Goal: Task Accomplishment & Management: Manage account settings

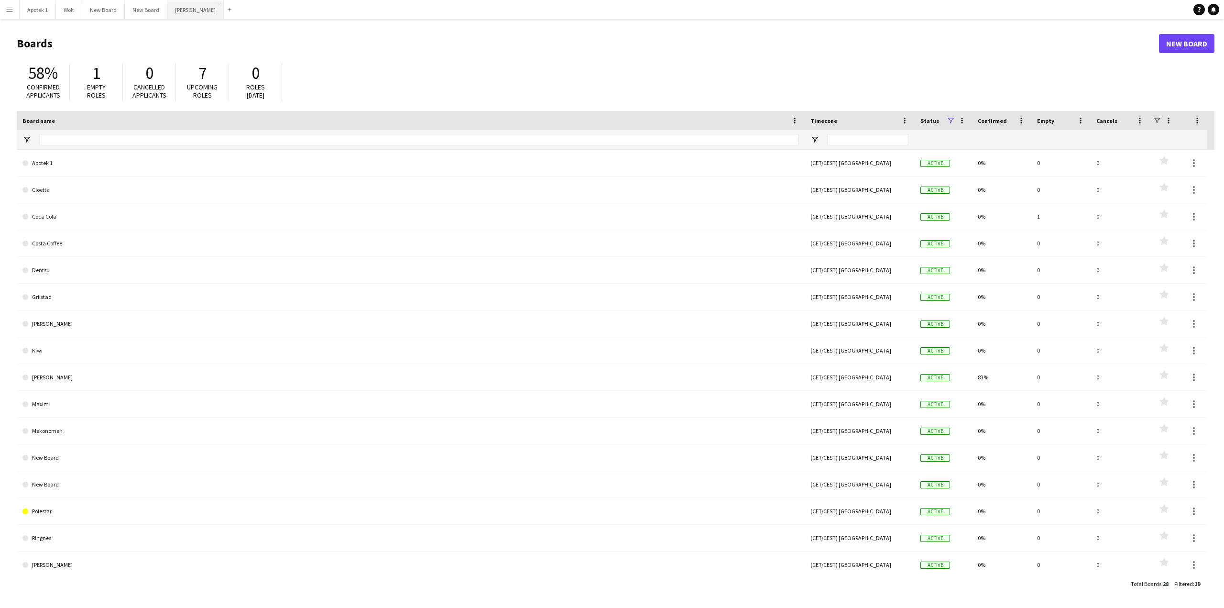
click at [182, 16] on button "[PERSON_NAME] Close" at bounding box center [195, 9] width 56 height 19
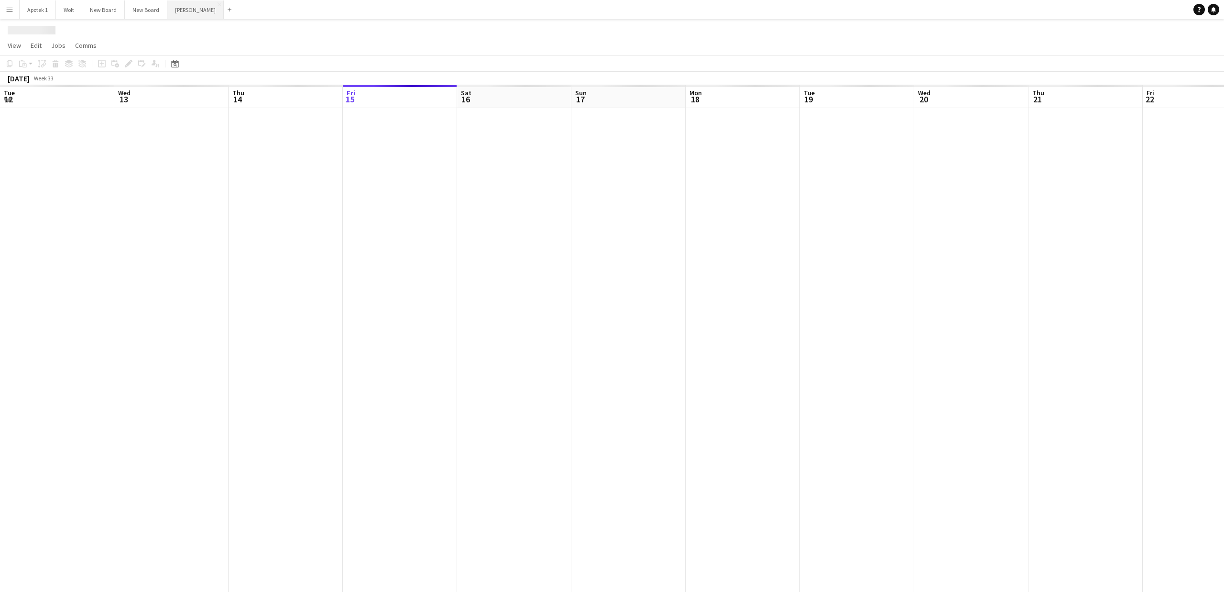
scroll to position [0, 229]
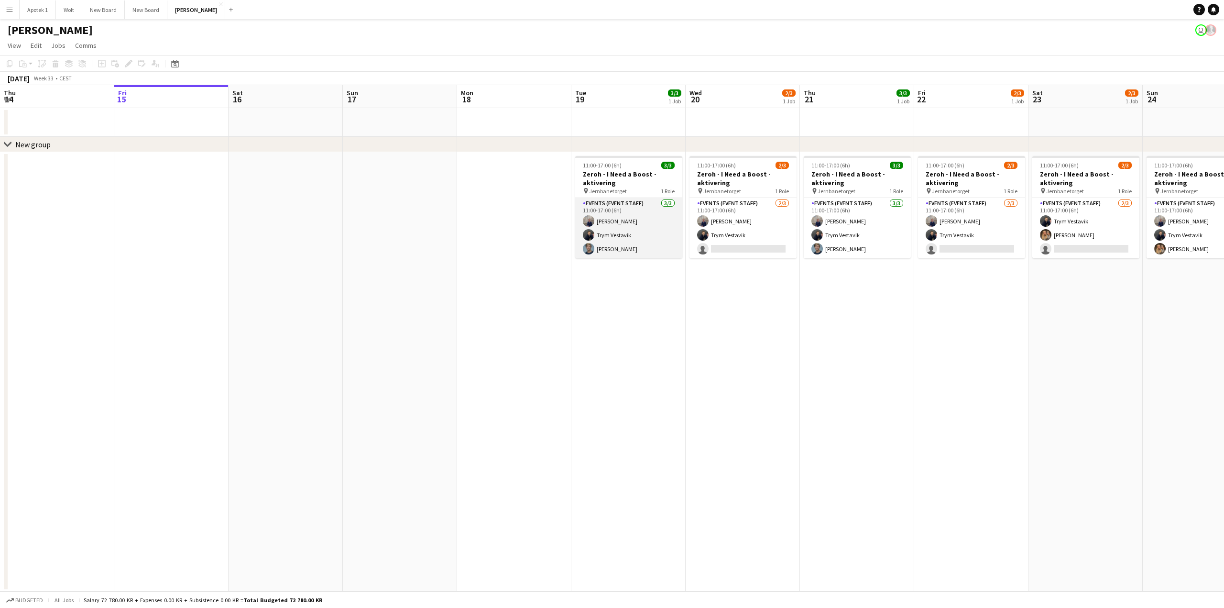
click at [611, 235] on app-card-role "Events (Event Staff) [DATE] 11:00-17:00 (6h) [PERSON_NAME] Trym Vestavik [PERSO…" at bounding box center [628, 228] width 107 height 60
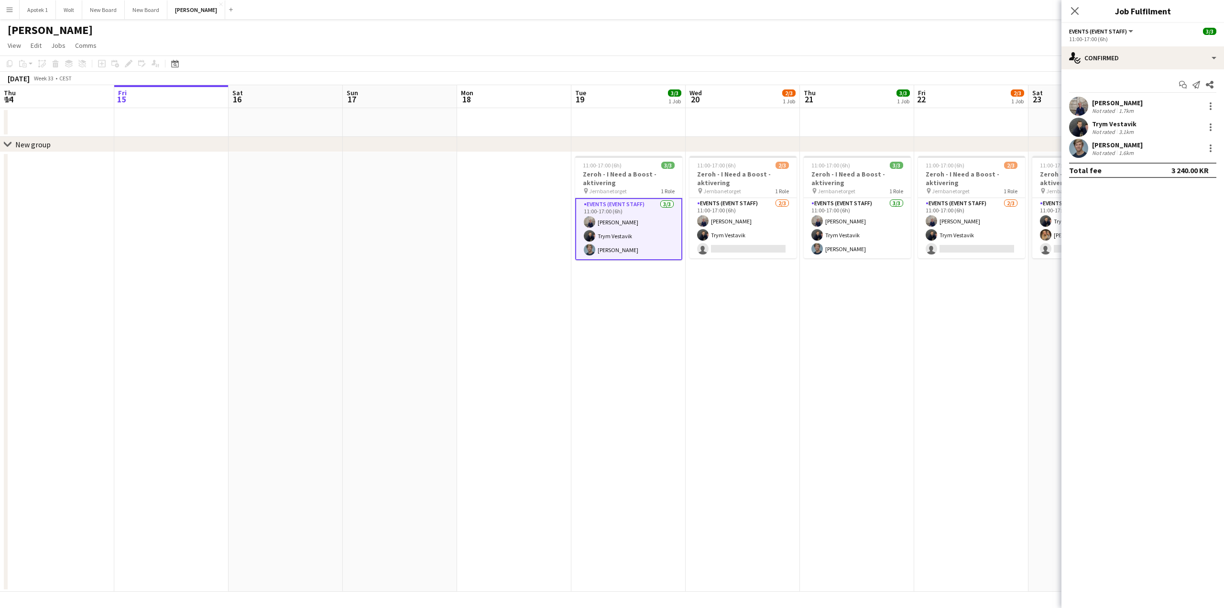
click at [1121, 123] on div "Trym Vestavik" at bounding box center [1114, 124] width 44 height 9
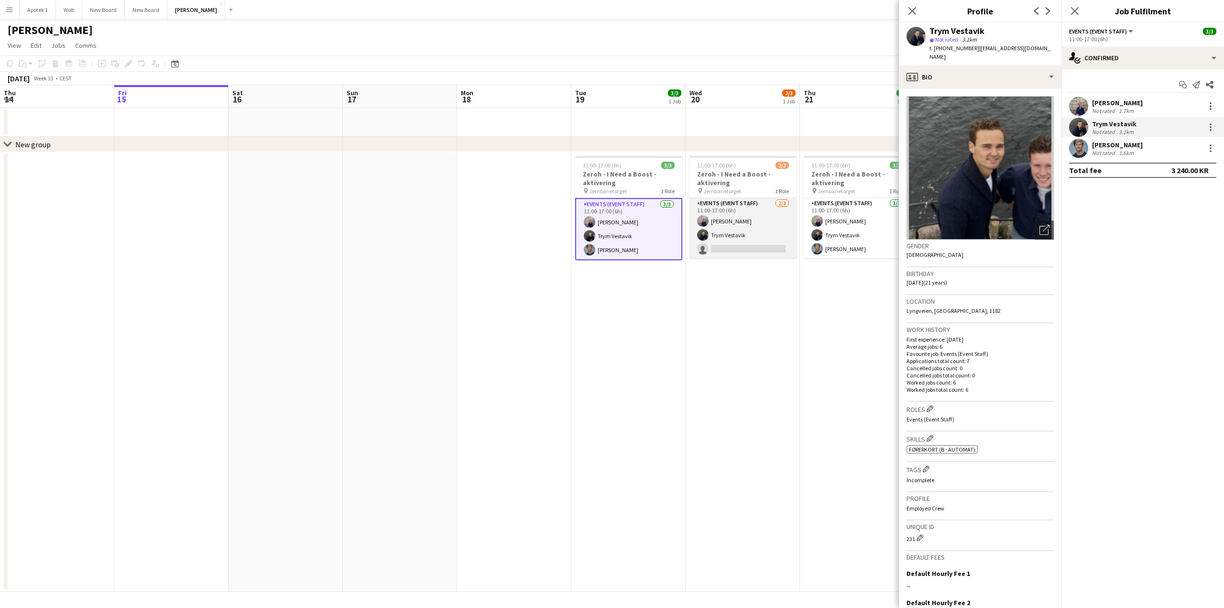
click at [760, 224] on app-card-role "Events (Event Staff) [DATE] 11:00-17:00 (6h) [PERSON_NAME] Trym Vestavik single…" at bounding box center [742, 228] width 107 height 60
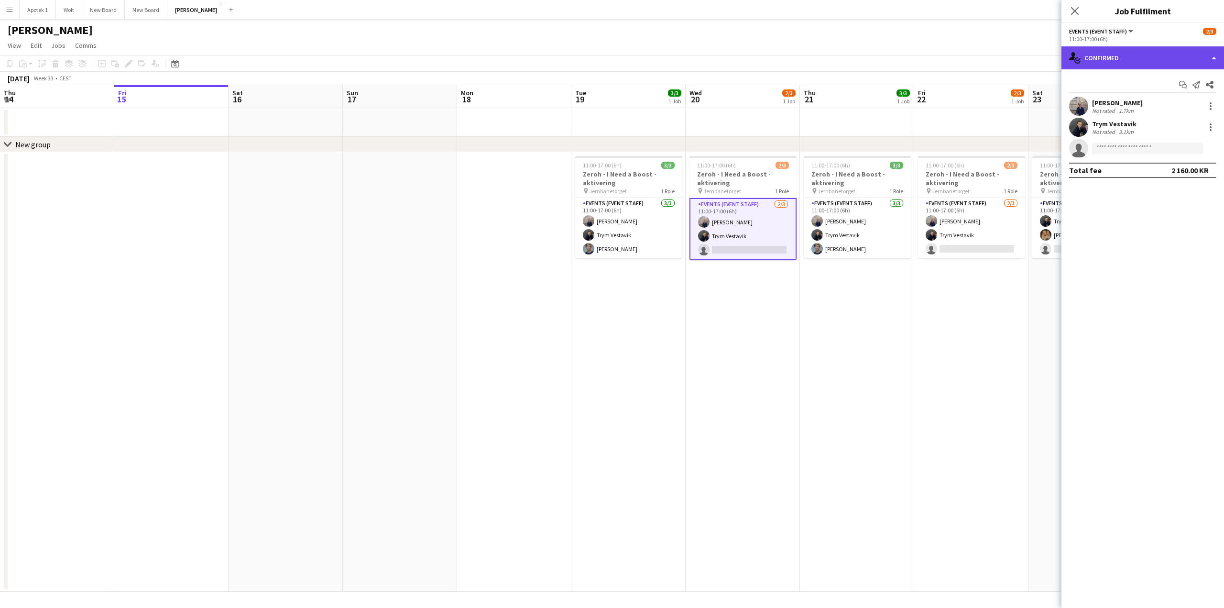
click at [1211, 56] on div "single-neutral-actions-check-2 Confirmed" at bounding box center [1142, 57] width 163 height 23
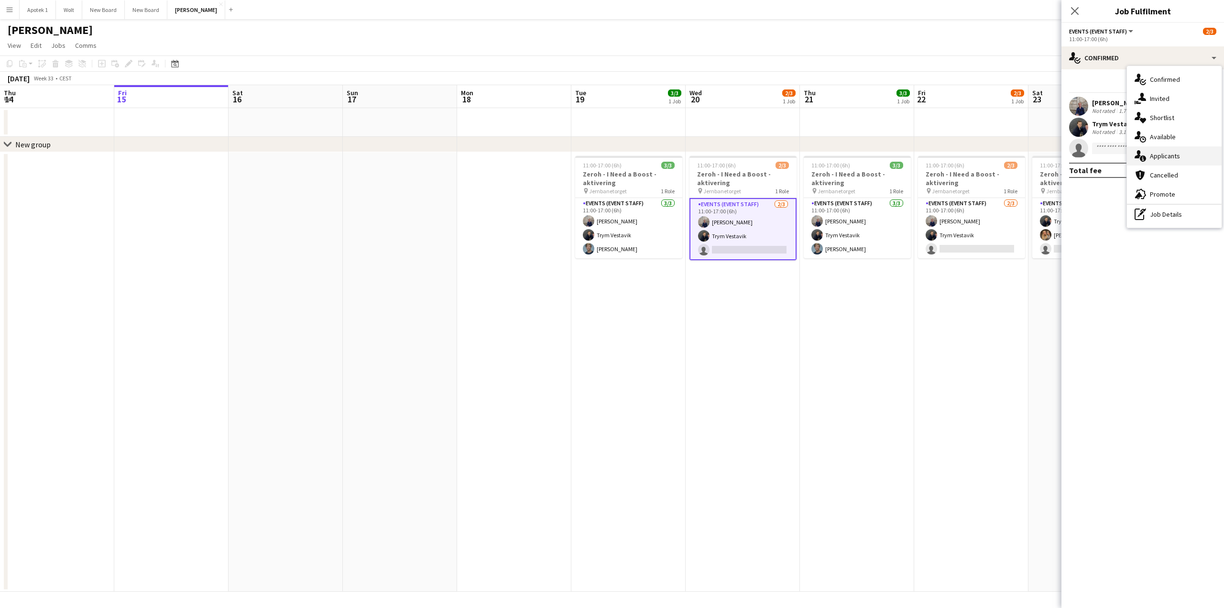
click at [1182, 157] on div "single-neutral-actions-information Applicants" at bounding box center [1174, 155] width 95 height 19
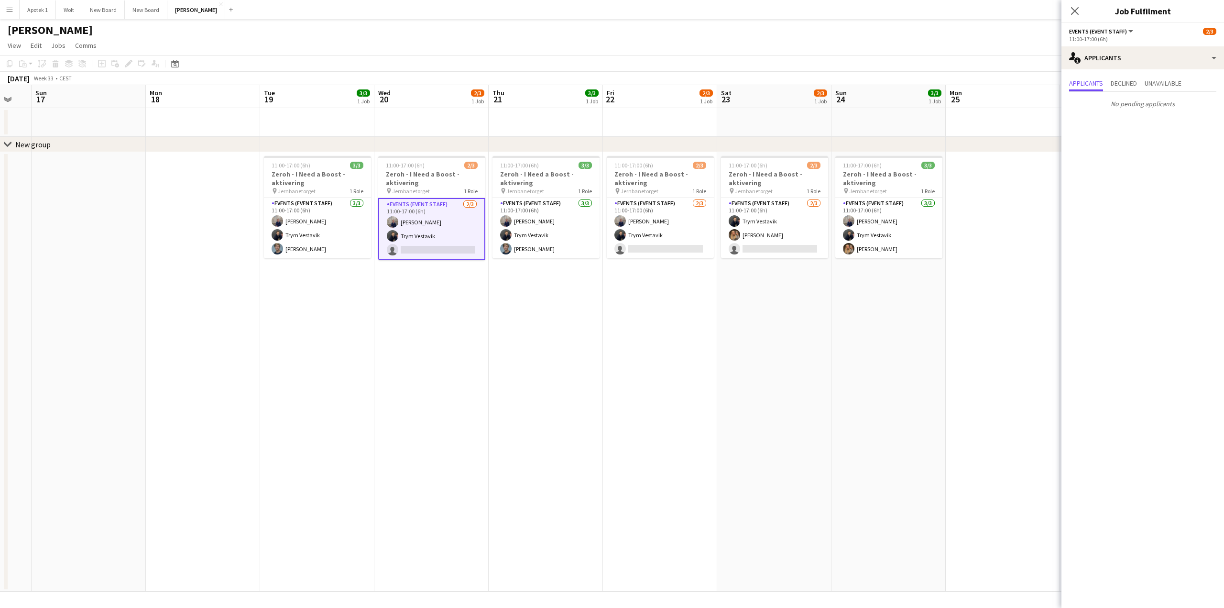
drag, startPoint x: 894, startPoint y: 316, endPoint x: 582, endPoint y: 340, distance: 312.6
click at [582, 340] on app-calendar-viewport "Thu 14 Fri 15 Sat 16 Sun 17 Mon 18 Tue 19 3/3 1 Job Wed 20 2/3 1 Job Thu 21 3/3…" at bounding box center [612, 338] width 1224 height 506
click at [685, 231] on app-card-role "Events (Event Staff) [DATE] 11:00-17:00 (6h) [PERSON_NAME] Trym Vestavik single…" at bounding box center [659, 228] width 107 height 60
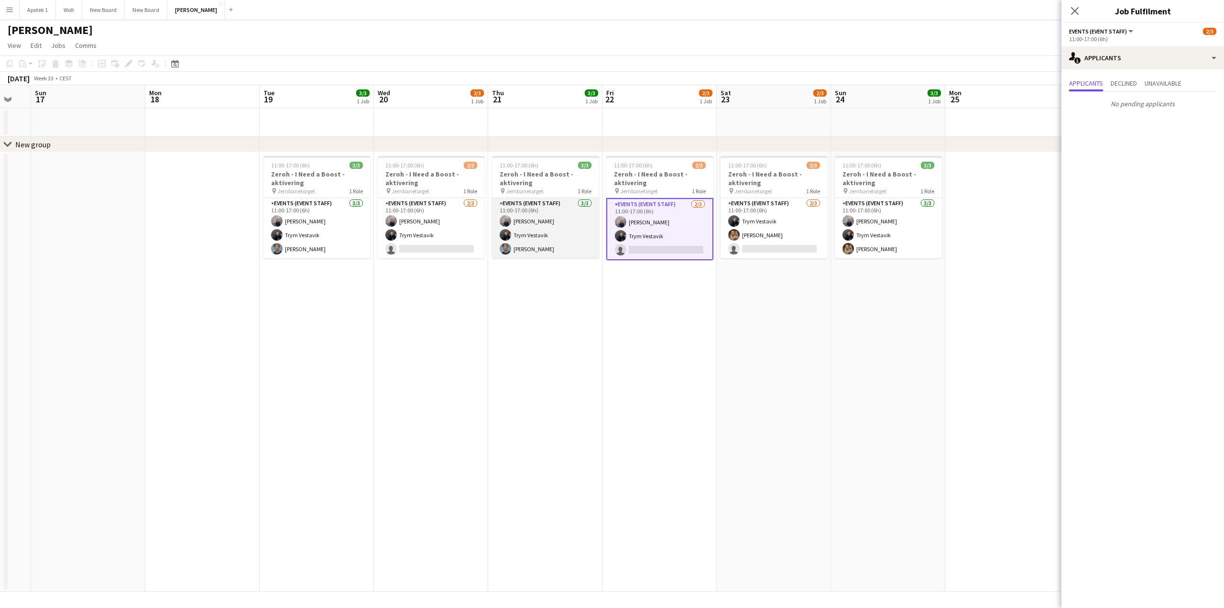
click at [541, 248] on app-card-role "Events (Event Staff) [DATE] 11:00-17:00 (6h) [PERSON_NAME] Trym Vestavik [PERSO…" at bounding box center [545, 228] width 107 height 60
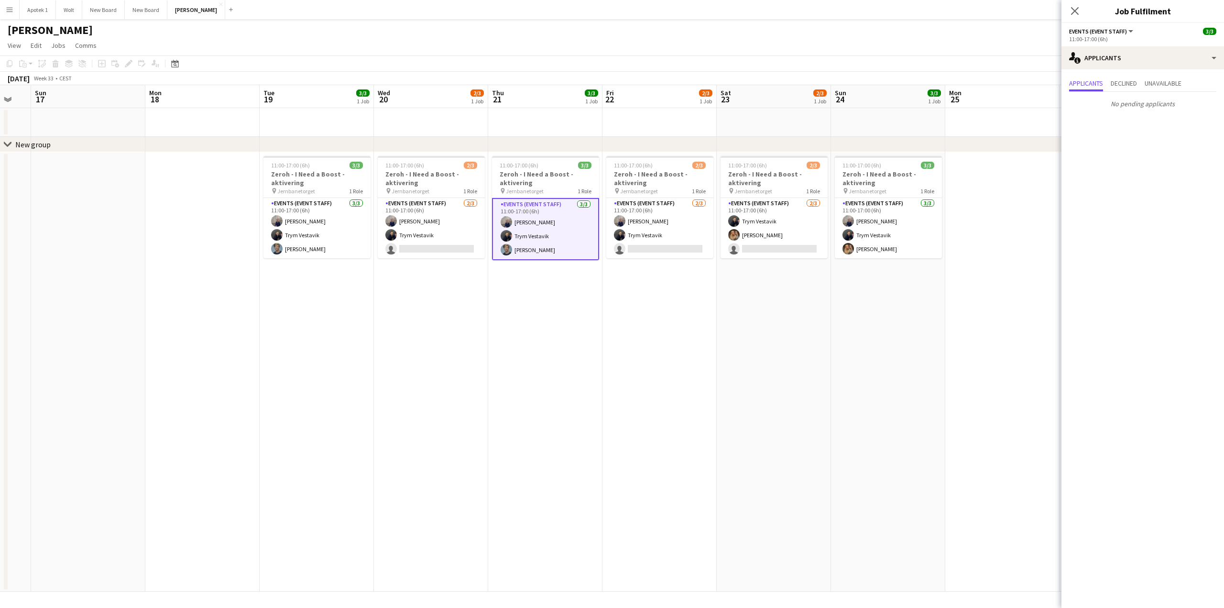
click at [507, 250] on app-user-avatar at bounding box center [506, 249] width 11 height 11
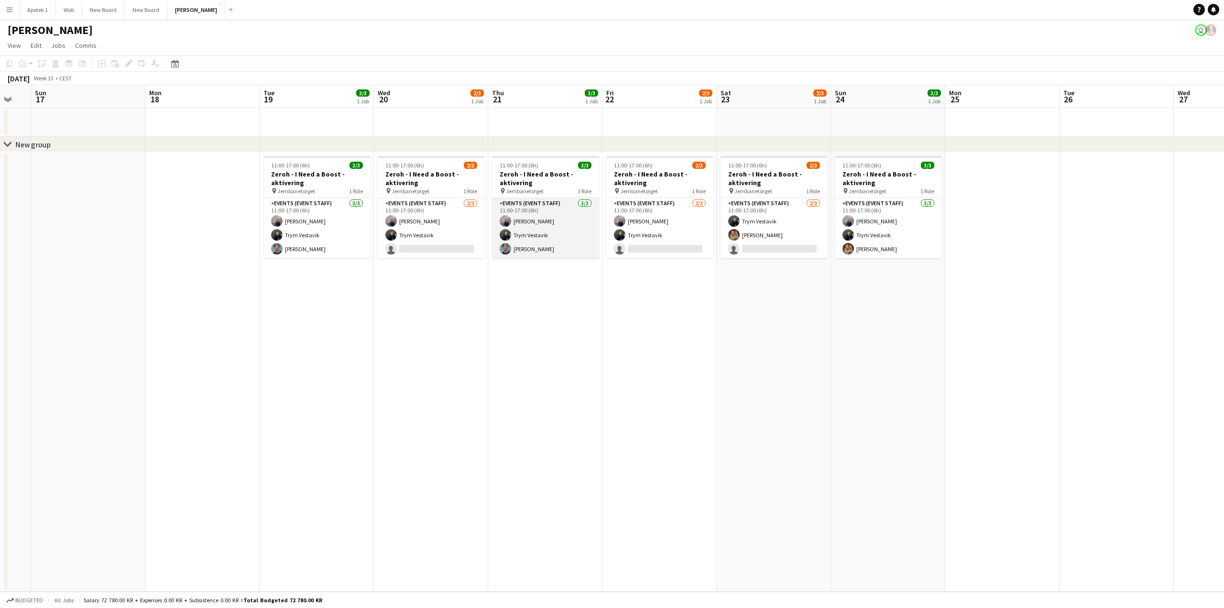
click at [507, 250] on app-user-avatar at bounding box center [505, 248] width 11 height 11
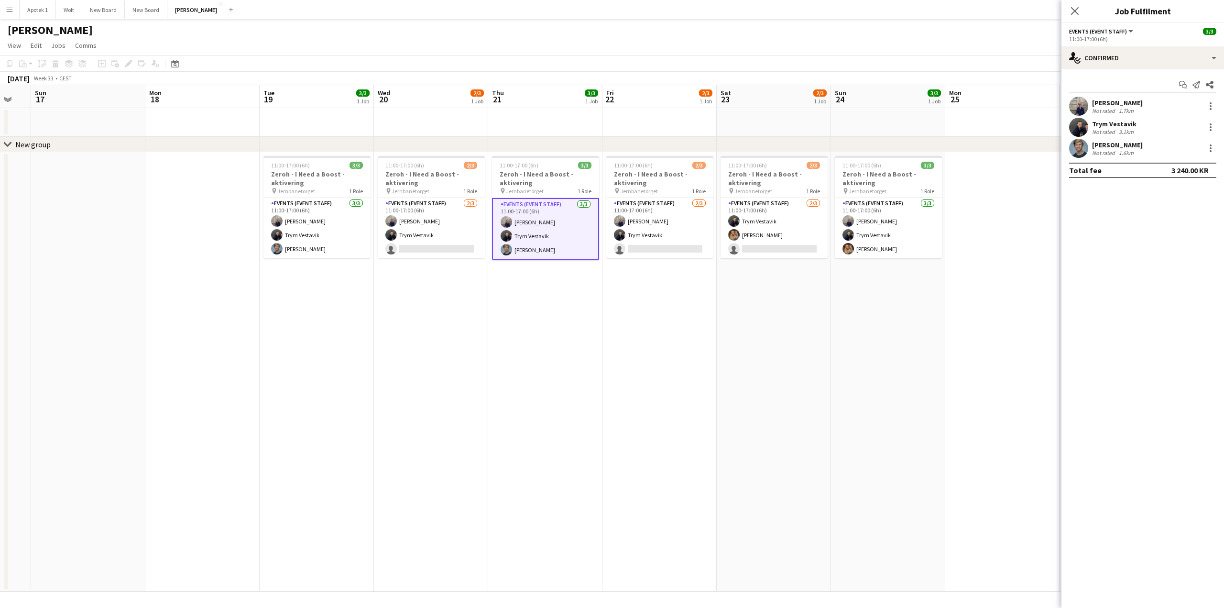
click at [1074, 149] on app-user-avatar at bounding box center [1078, 148] width 19 height 19
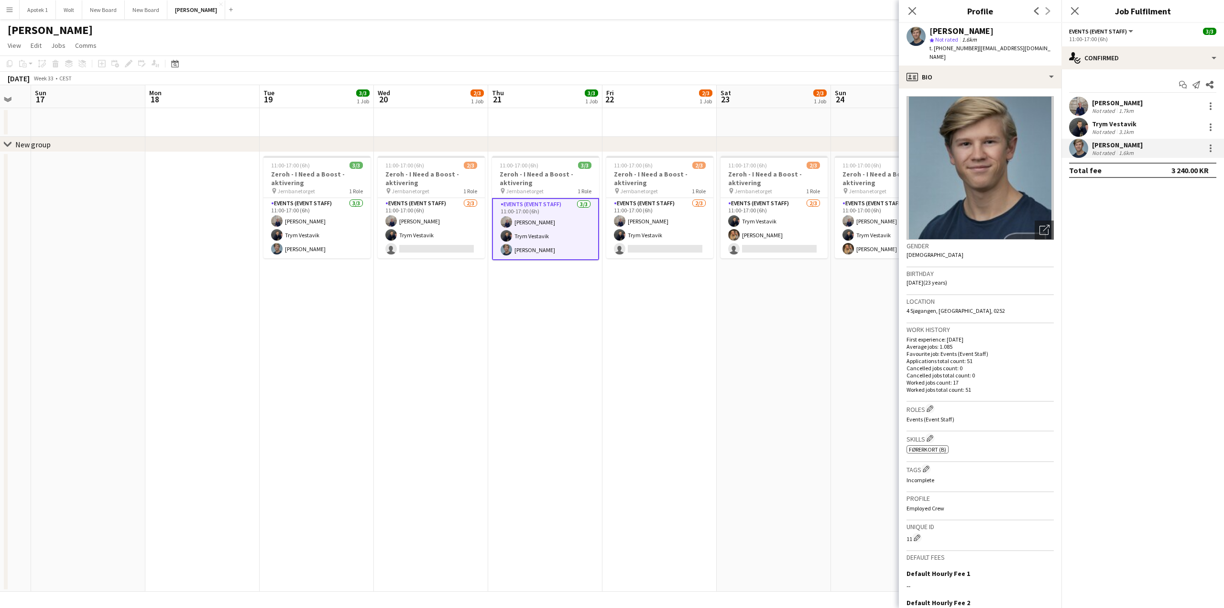
click at [848, 309] on app-date-cell "11:00-17:00 (6h) 3/3 Zeroh - I Need a Boost - aktivering pin Jernbanetorget 1 R…" at bounding box center [888, 371] width 114 height 439
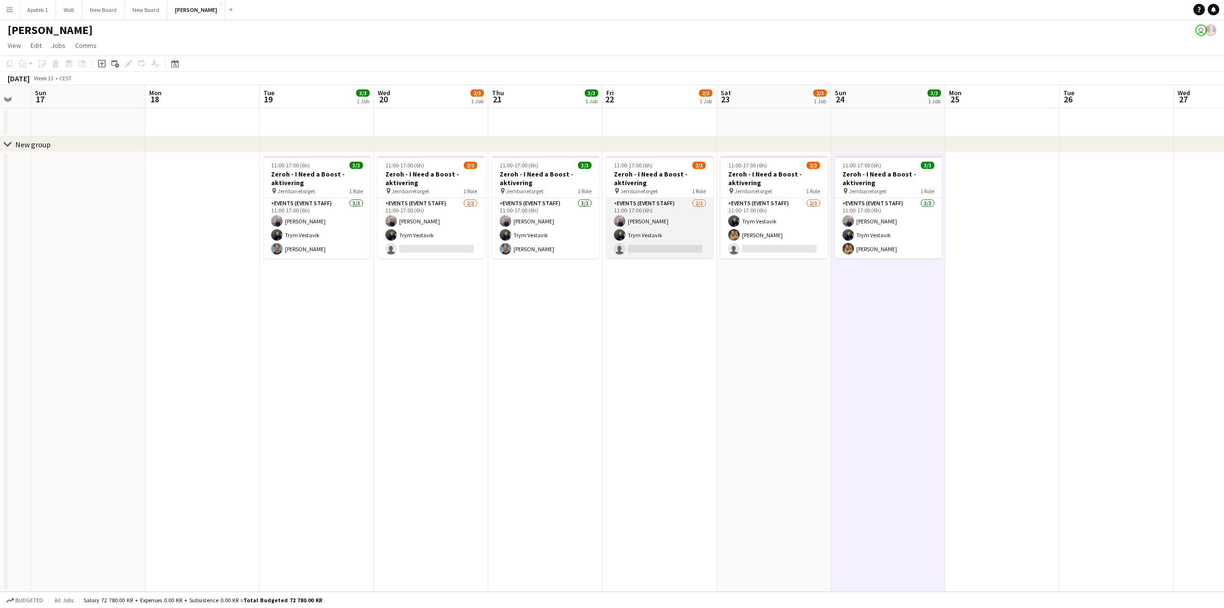
click at [659, 231] on app-card-role "Events (Event Staff) [DATE] 11:00-17:00 (6h) [PERSON_NAME] Trym Vestavik single…" at bounding box center [659, 228] width 107 height 60
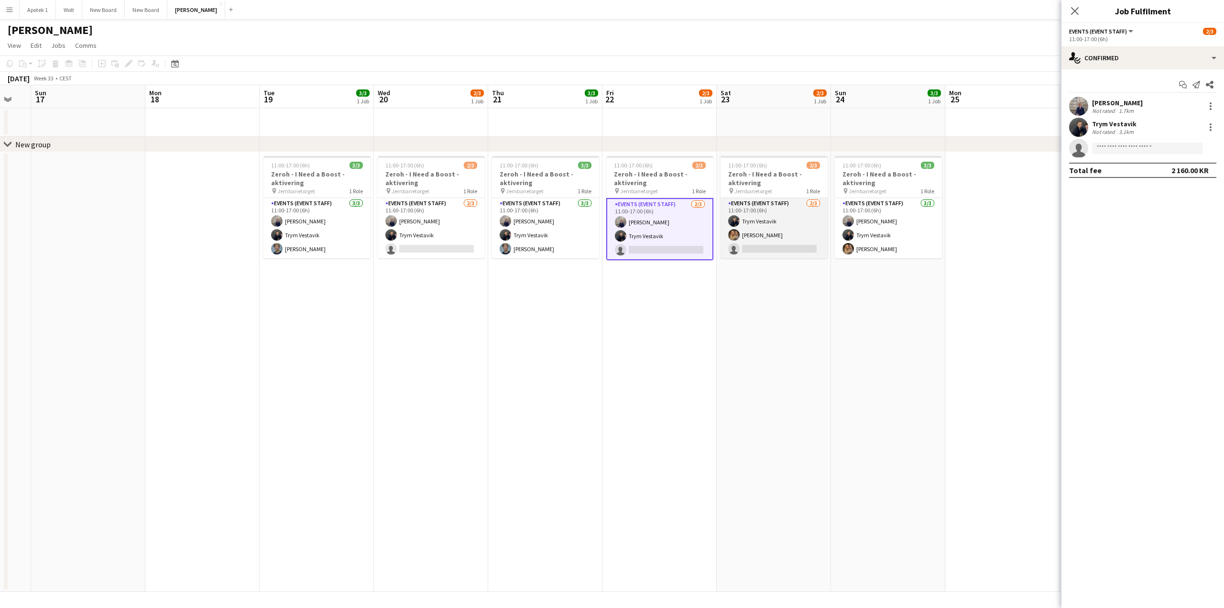
click at [771, 227] on app-card-role "Events (Event Staff) [DATE] 11:00-17:00 (6h) Trym Vestavik [PERSON_NAME] single…" at bounding box center [773, 228] width 107 height 60
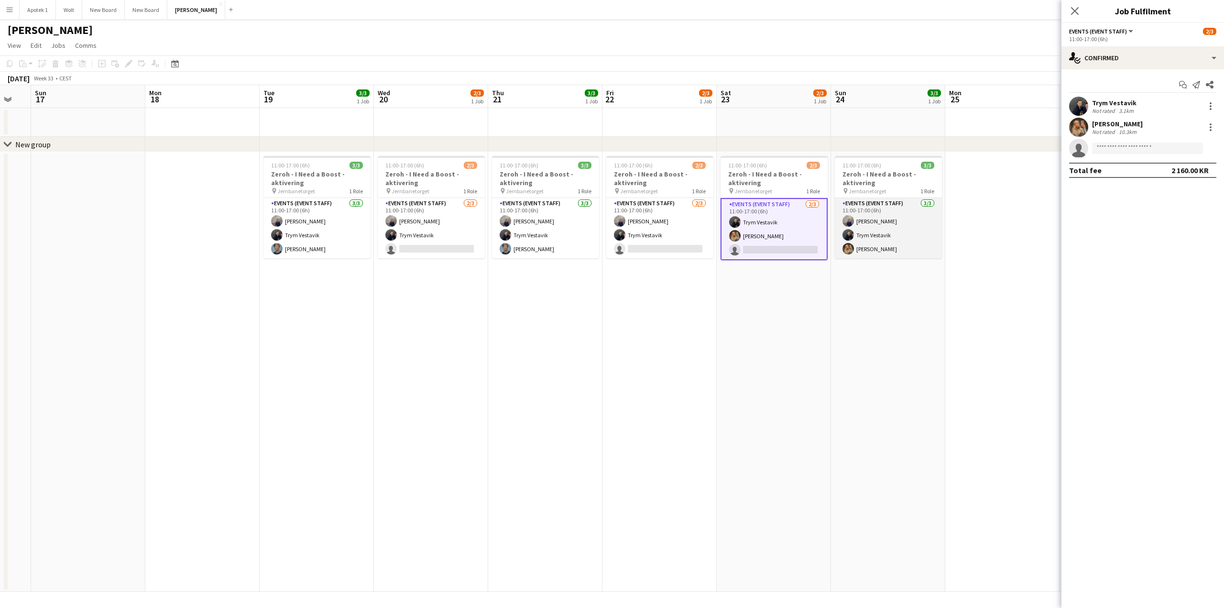
click at [876, 249] on app-card-role "Events (Event Staff) [DATE] 11:00-17:00 (6h) [PERSON_NAME] Trym Vestavik [PERSO…" at bounding box center [888, 228] width 107 height 60
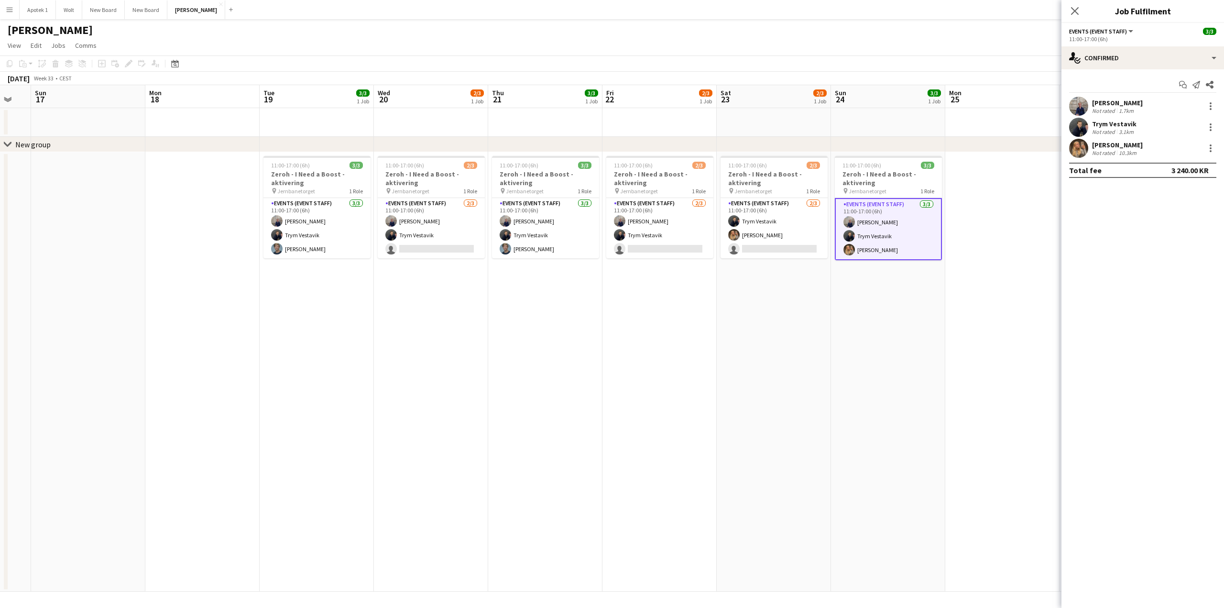
click at [1124, 143] on div "[PERSON_NAME]" at bounding box center [1117, 145] width 51 height 9
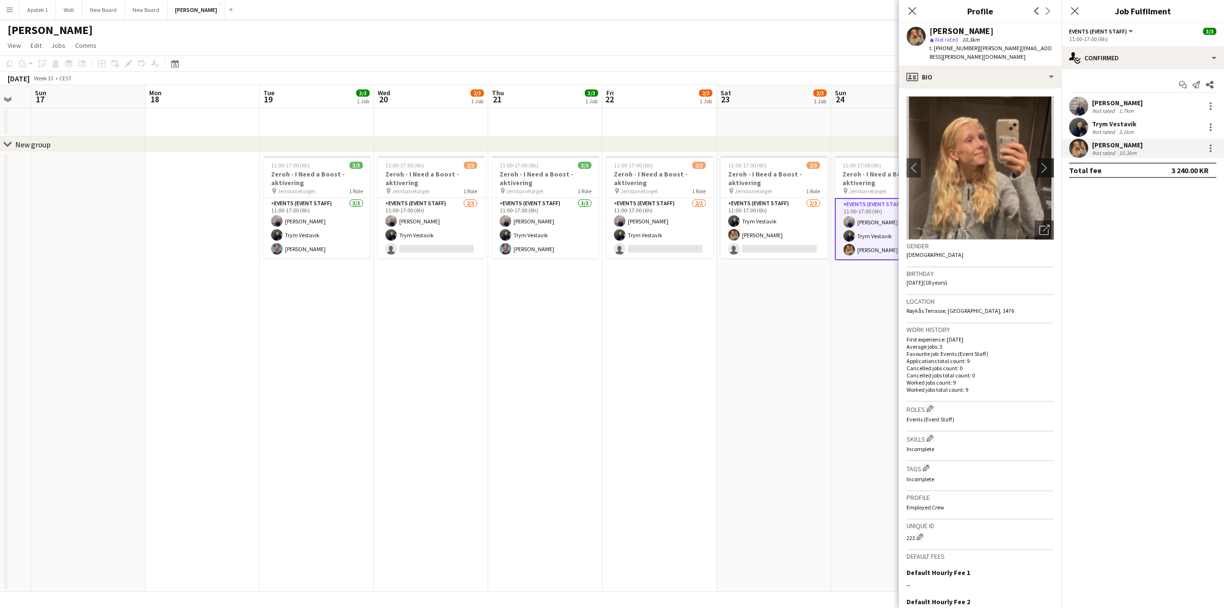
click at [1039, 163] on app-icon "chevron-right" at bounding box center [1046, 168] width 15 height 10
click at [821, 290] on app-date-cell "11:00-17:00 (6h) 2/3 Zeroh - I Need a Boost - aktivering pin Jernbanetorget 1 R…" at bounding box center [774, 371] width 114 height 439
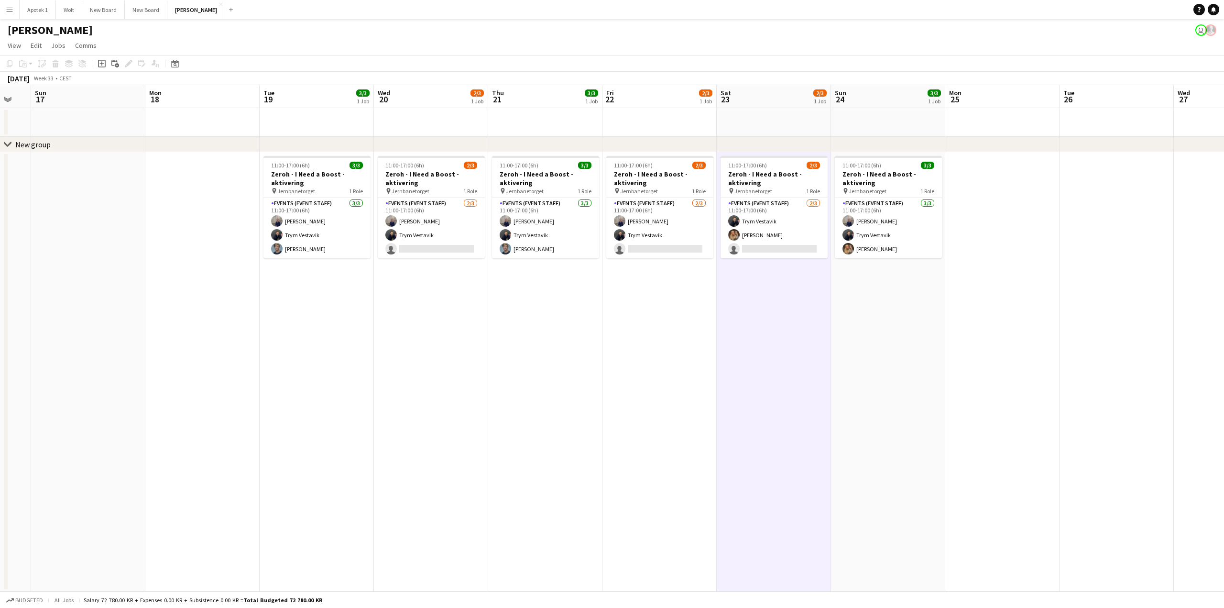
click at [205, 310] on app-date-cell at bounding box center [202, 371] width 114 height 439
